Goal: Task Accomplishment & Management: Manage account settings

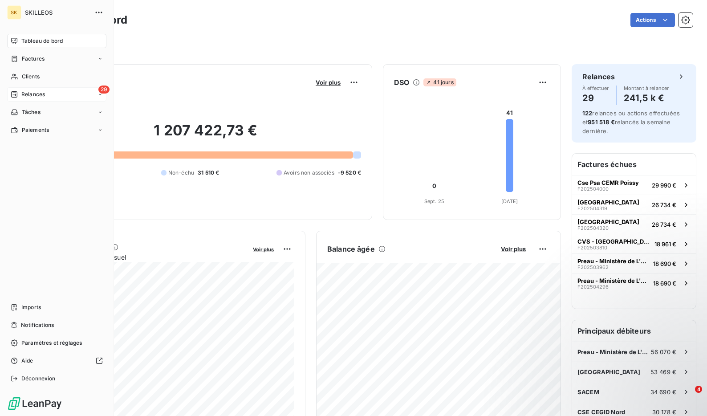
click at [23, 93] on span "Relances" at bounding box center [33, 94] width 24 height 8
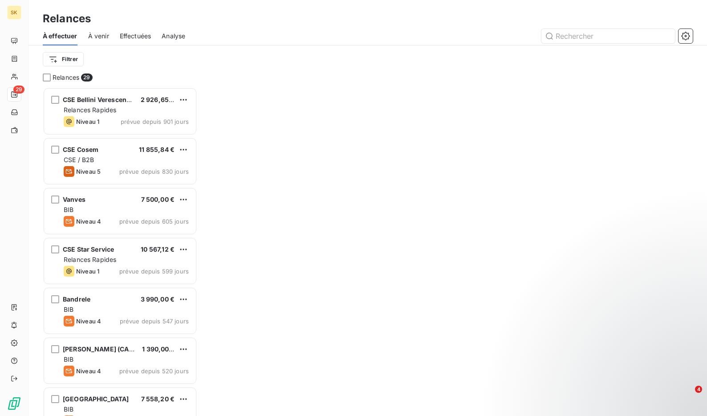
scroll to position [328, 154]
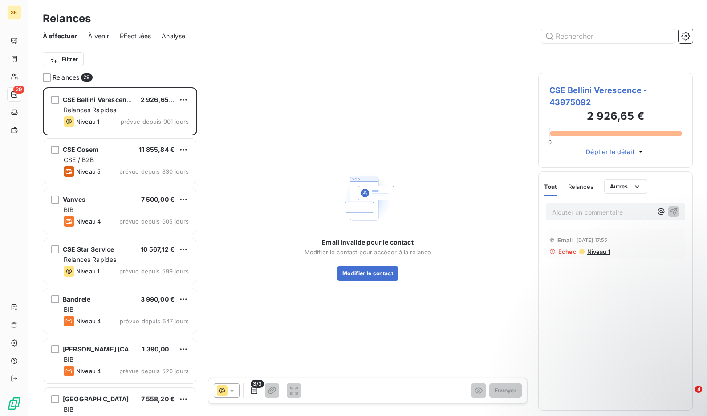
click at [126, 41] on div "Effectuées" at bounding box center [136, 36] width 32 height 19
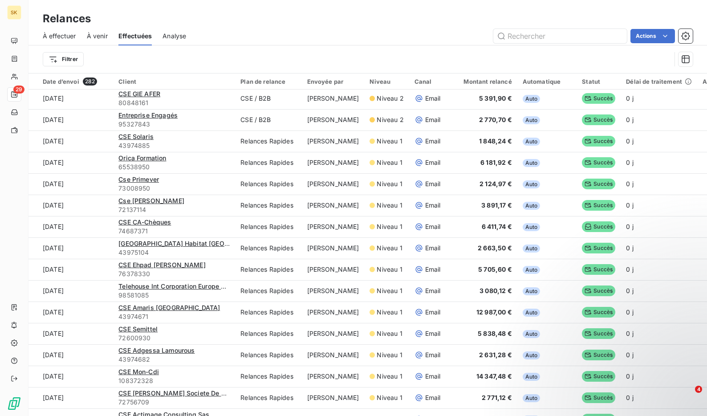
scroll to position [1814, 0]
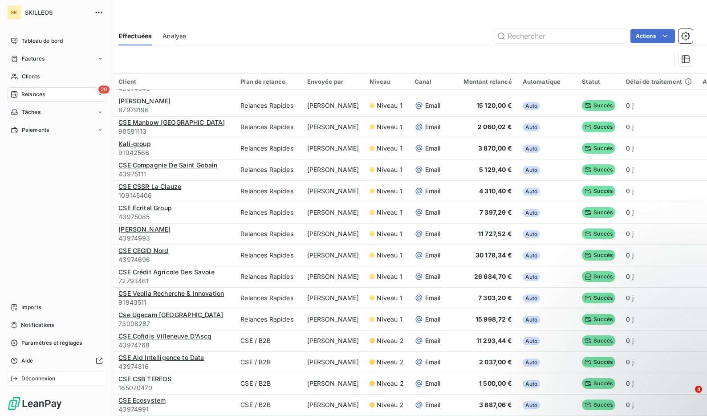
click at [16, 377] on icon at bounding box center [14, 378] width 6 height 5
